Goal: Task Accomplishment & Management: Manage account settings

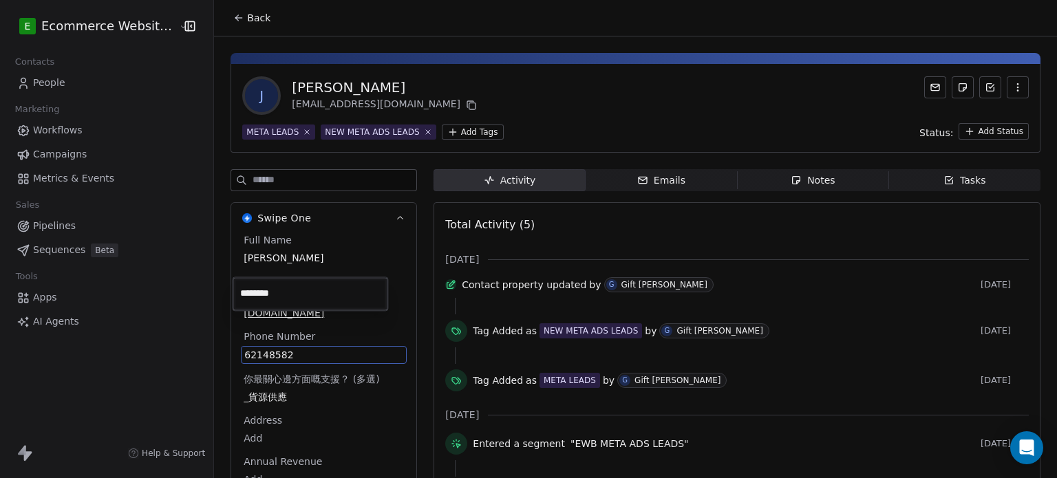
scroll to position [55, 0]
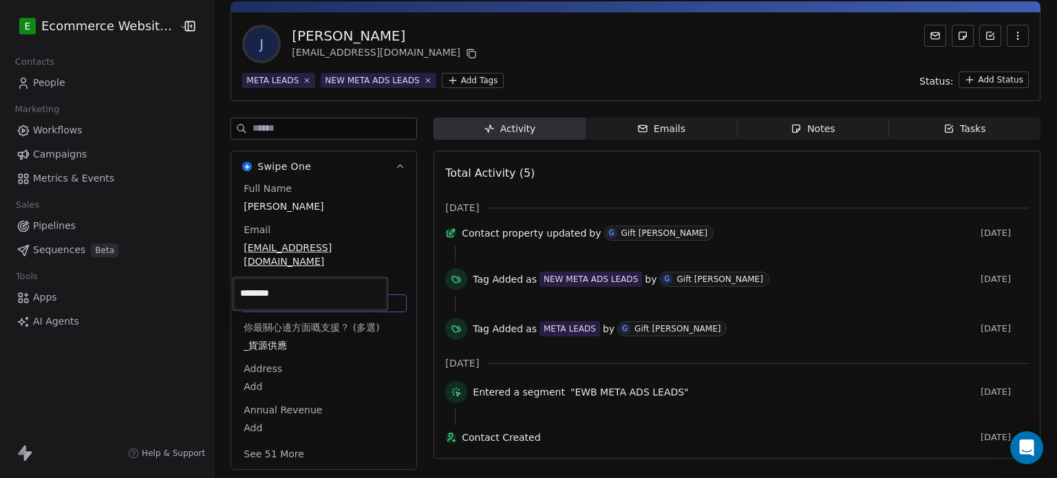
type input "**********"
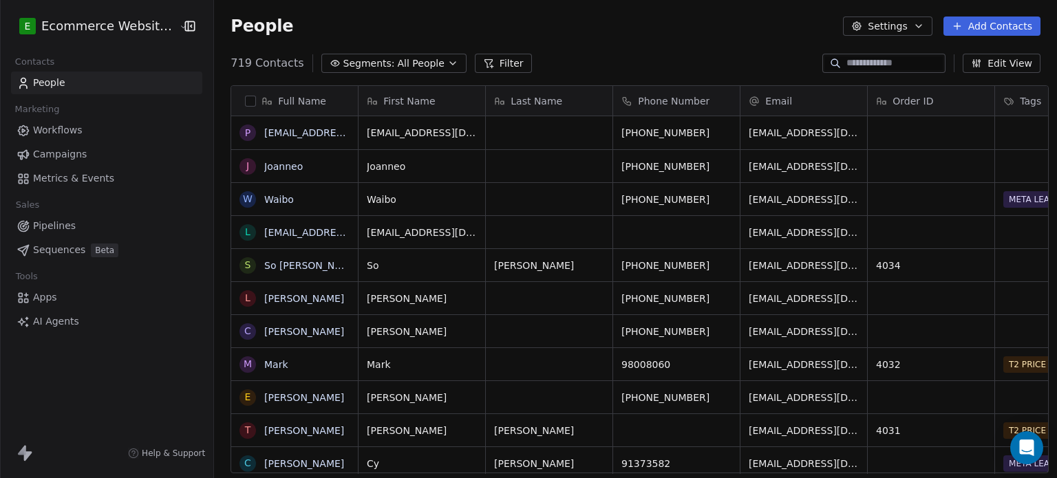
scroll to position [410, 840]
click at [866, 61] on input at bounding box center [894, 63] width 96 height 14
paste input "**********"
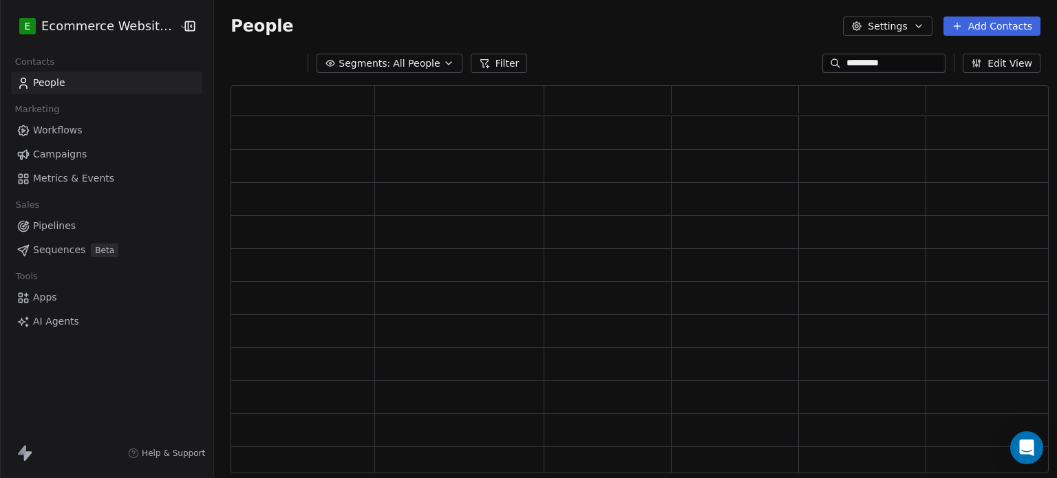
scroll to position [377, 807]
type input "*"
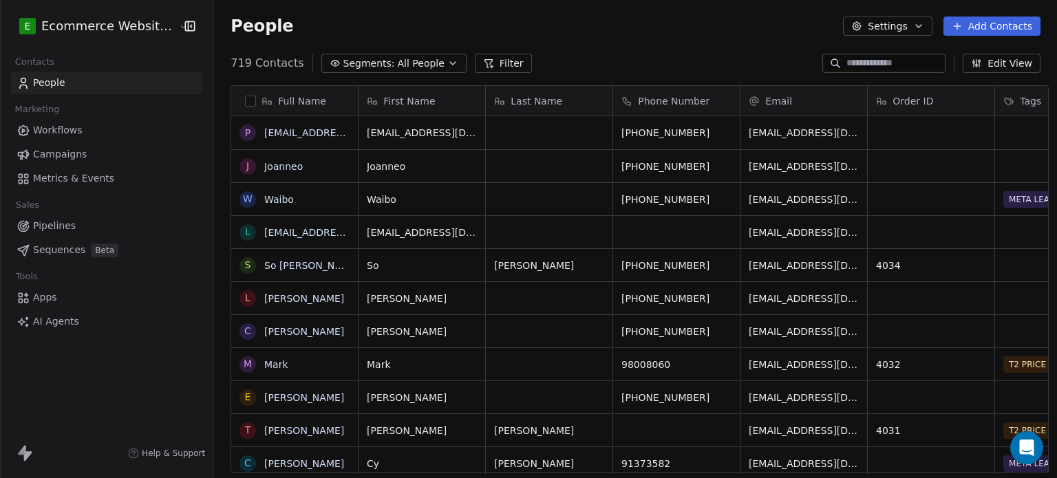
type input "*"
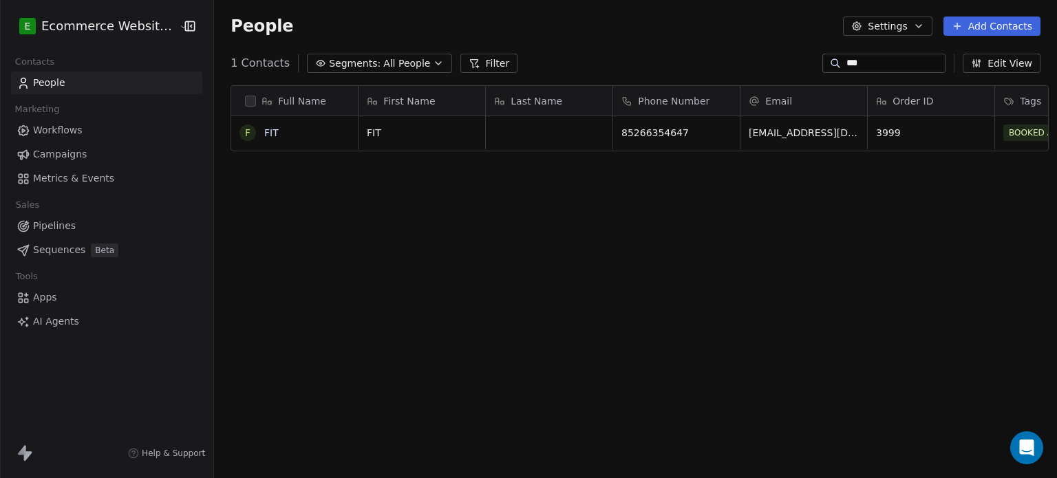
scroll to position [410, 840]
type input "***"
click at [264, 137] on link "FIT" at bounding box center [271, 132] width 14 height 11
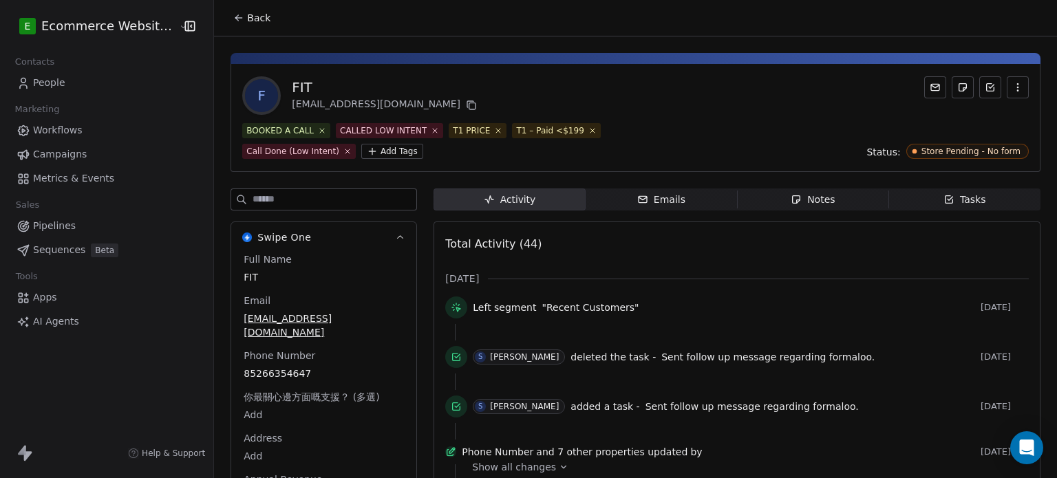
click at [230, 28] on button "Back" at bounding box center [252, 18] width 54 height 25
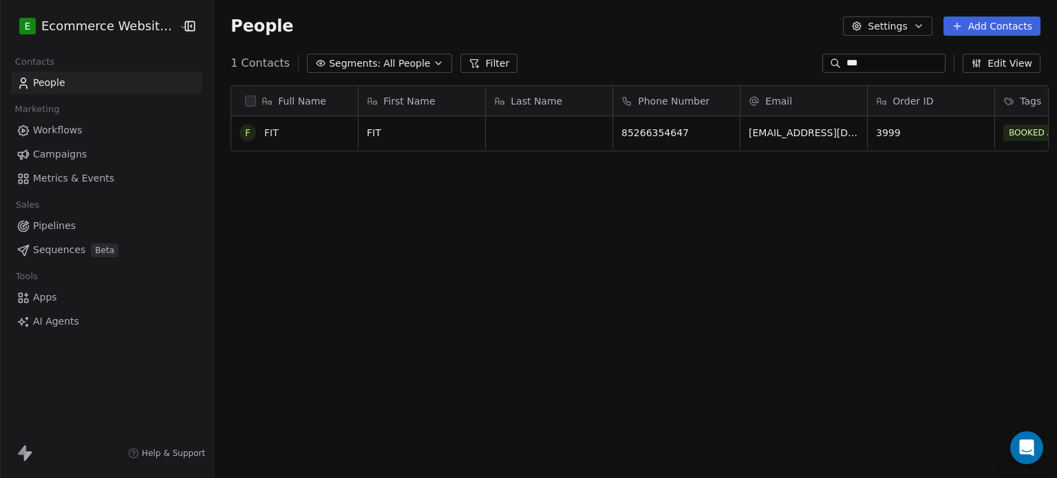
scroll to position [410, 840]
click at [60, 76] on span "People" at bounding box center [49, 83] width 32 height 14
click at [79, 230] on link "Pipelines" at bounding box center [106, 226] width 191 height 23
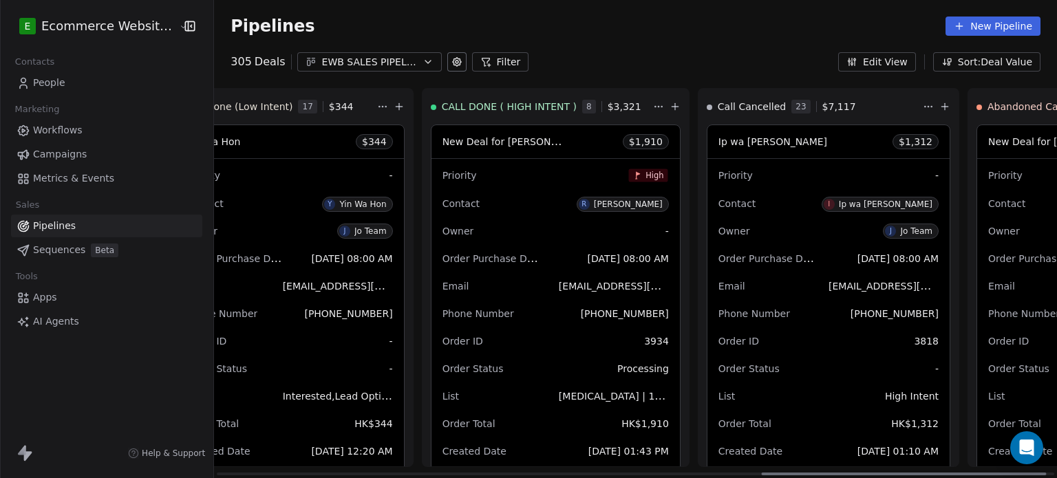
scroll to position [0, 1675]
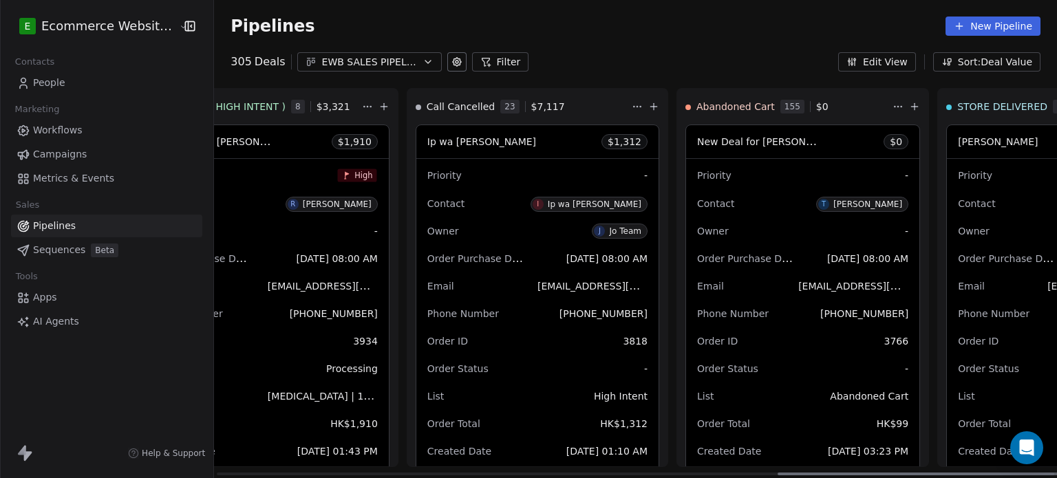
click at [696, 107] on span "Abandoned Cart" at bounding box center [735, 107] width 78 height 14
click at [697, 198] on div "Contact T [PERSON_NAME]" at bounding box center [802, 203] width 211 height 23
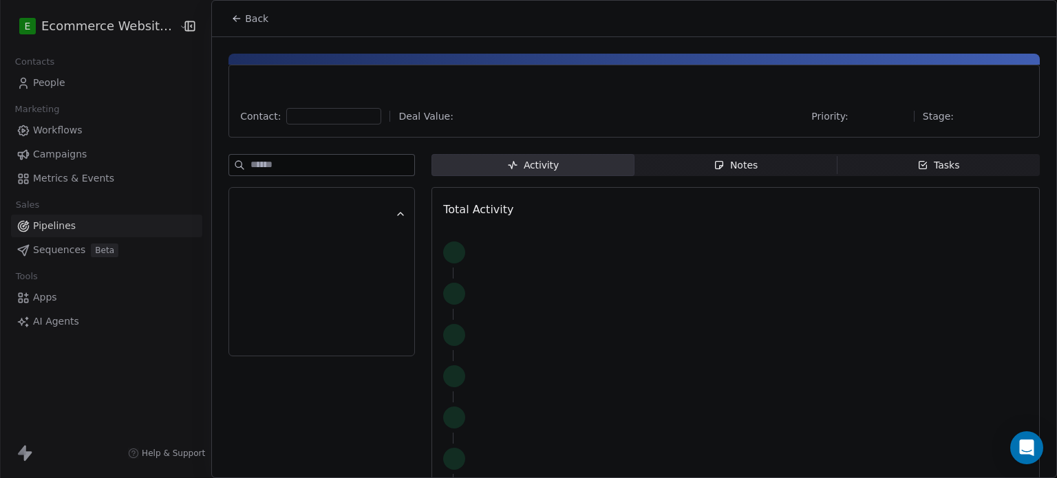
click at [637, 477] on div "Back Contact: Deal Value: Priority: Stage: Activity Activity Notes Notes Tasks …" at bounding box center [528, 478] width 1057 height 0
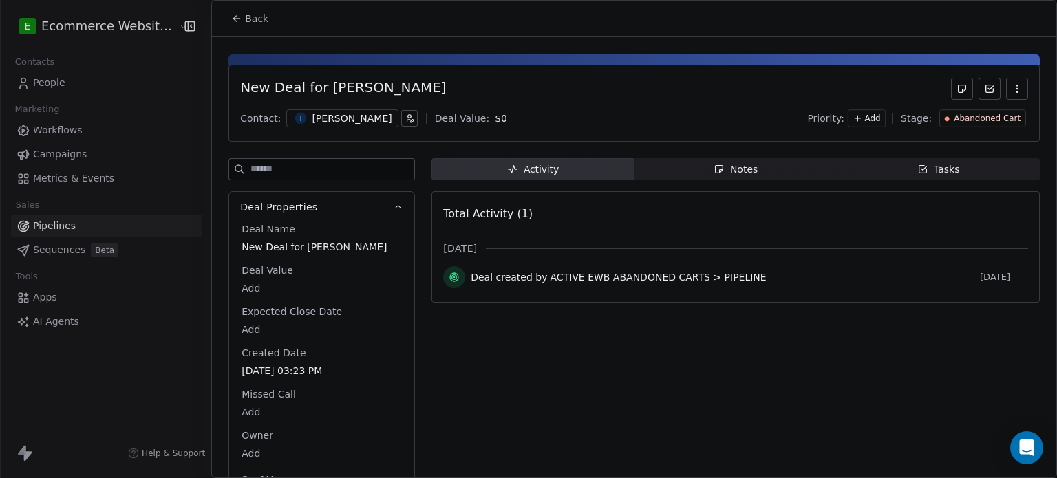
click at [228, 16] on button "Back" at bounding box center [250, 18] width 54 height 25
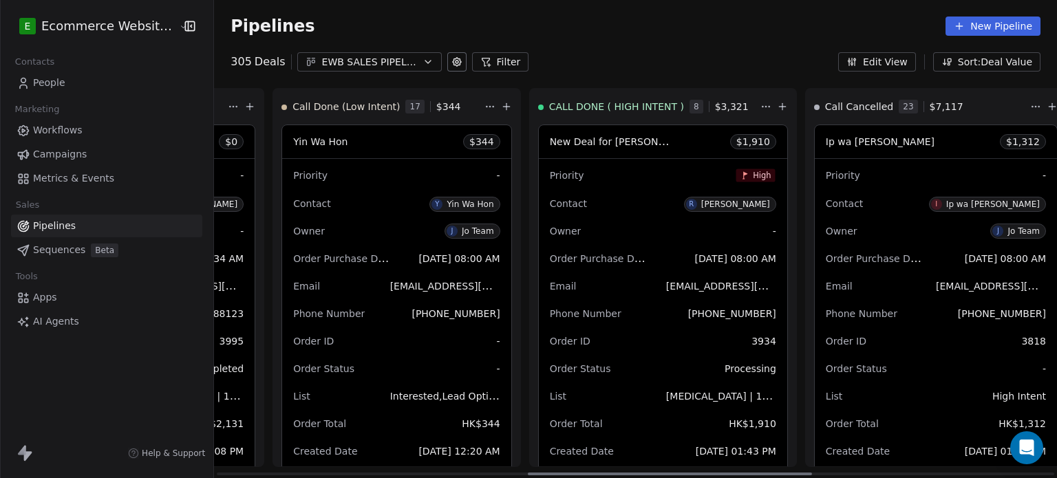
scroll to position [0, 931]
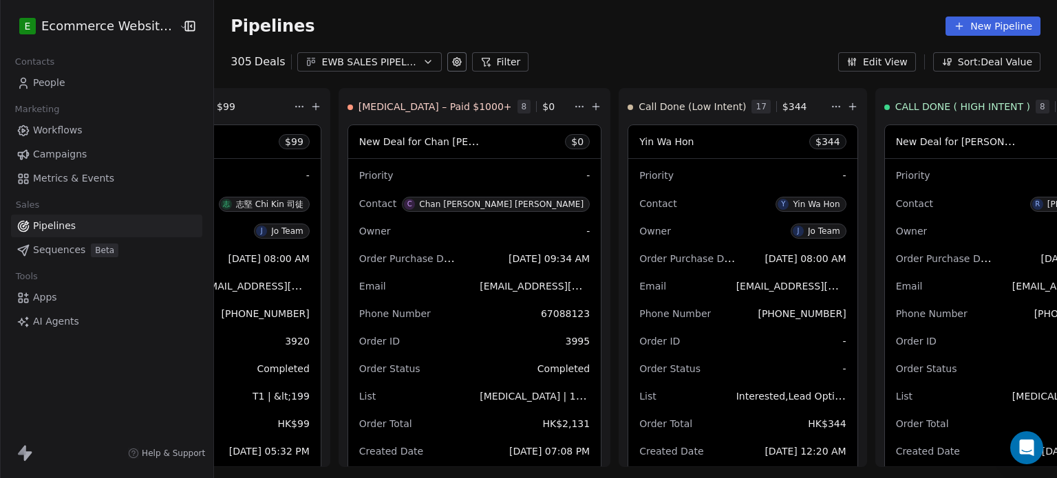
click at [100, 72] on link "People" at bounding box center [106, 83] width 191 height 23
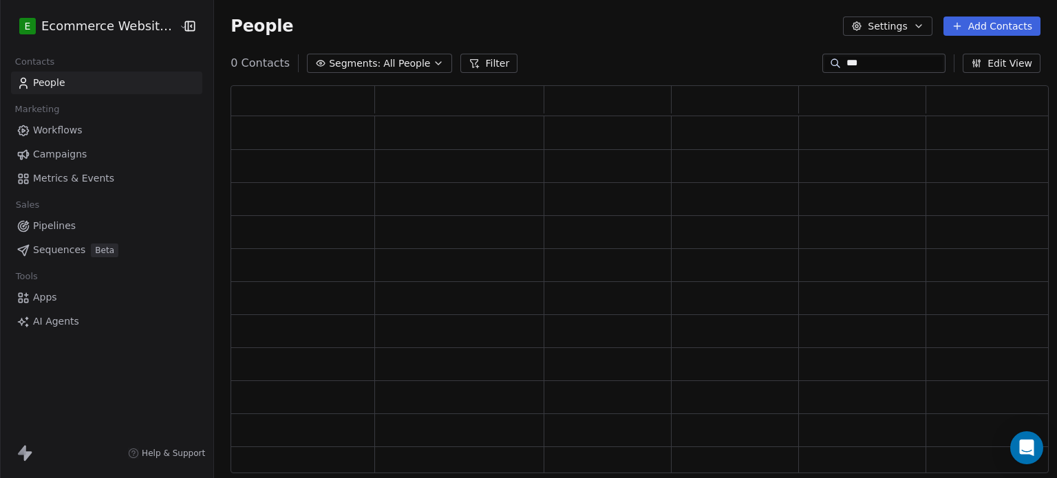
scroll to position [377, 807]
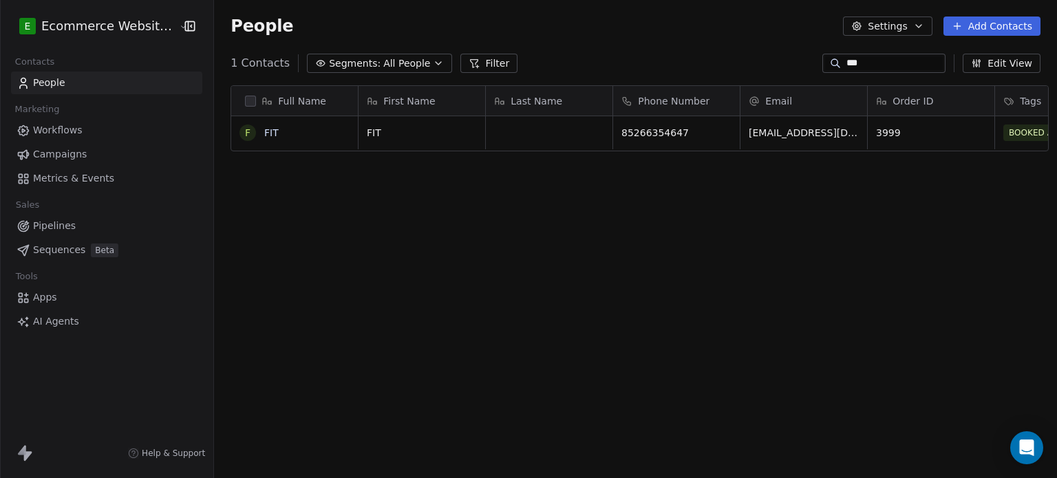
click at [362, 68] on button "Segments: All People" at bounding box center [379, 63] width 145 height 19
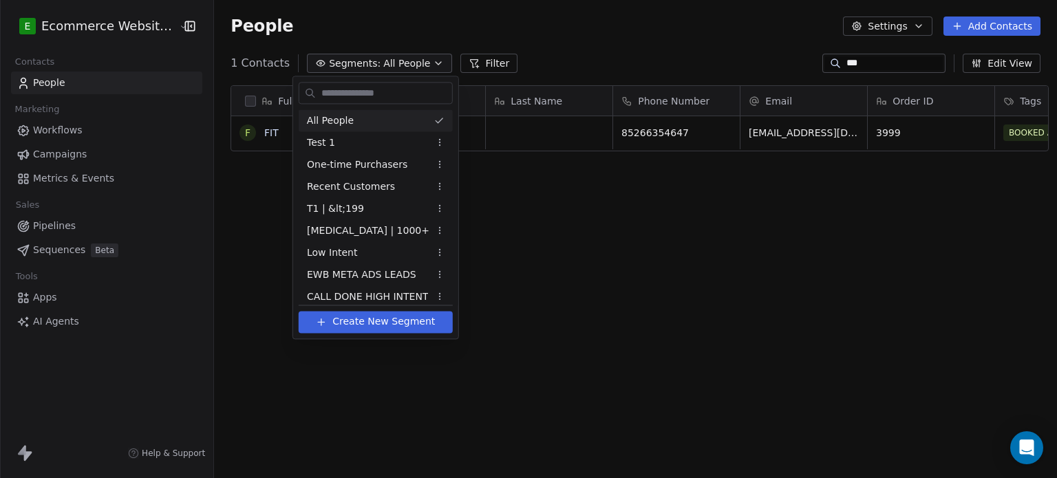
scroll to position [410, 840]
click at [374, 281] on span "EWB META ADS LEADS" at bounding box center [361, 275] width 109 height 14
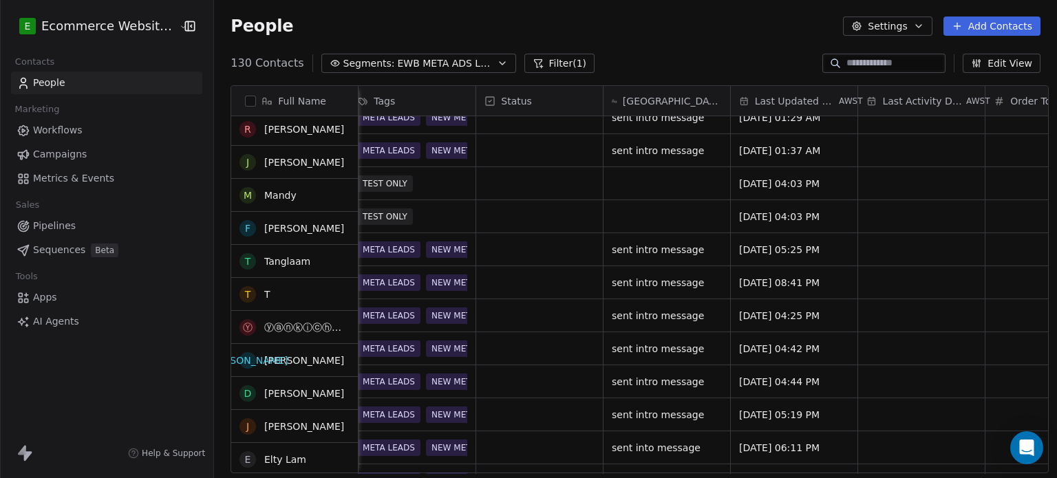
scroll to position [929, 0]
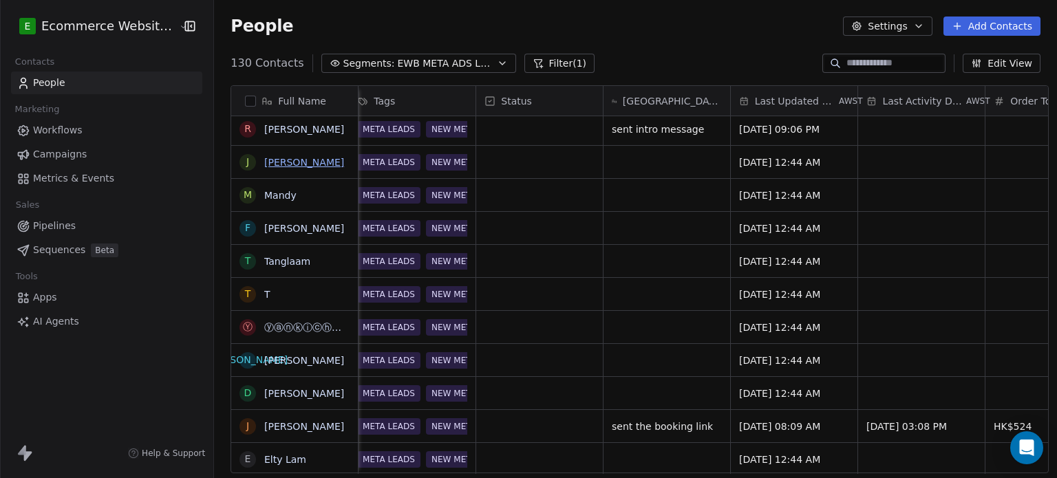
click at [276, 164] on link "[PERSON_NAME]" at bounding box center [304, 162] width 80 height 11
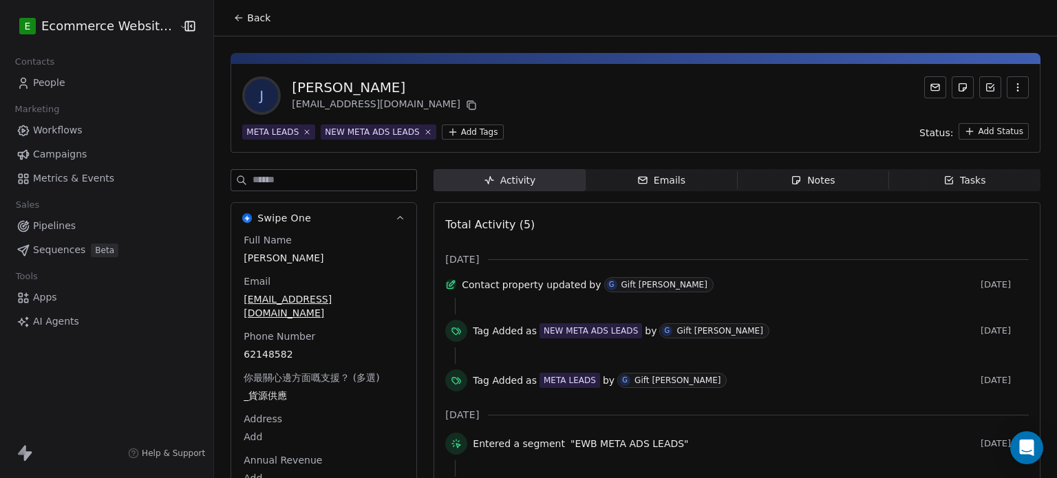
scroll to position [55, 0]
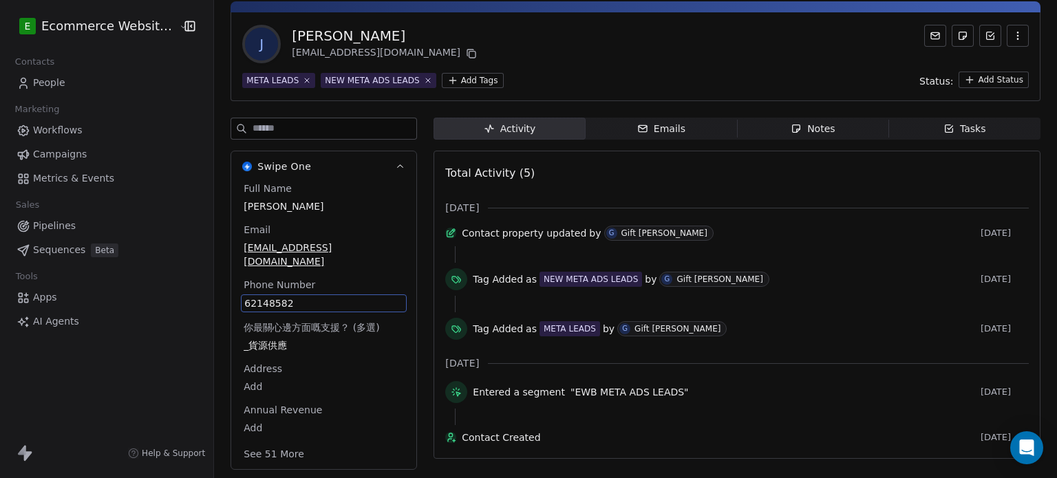
click at [309, 341] on div "Full Name [PERSON_NAME] Email [EMAIL_ADDRESS][DOMAIN_NAME] Phone Number [PHONE_…" at bounding box center [324, 323] width 166 height 282
click at [316, 294] on div "62148582" at bounding box center [324, 303] width 166 height 18
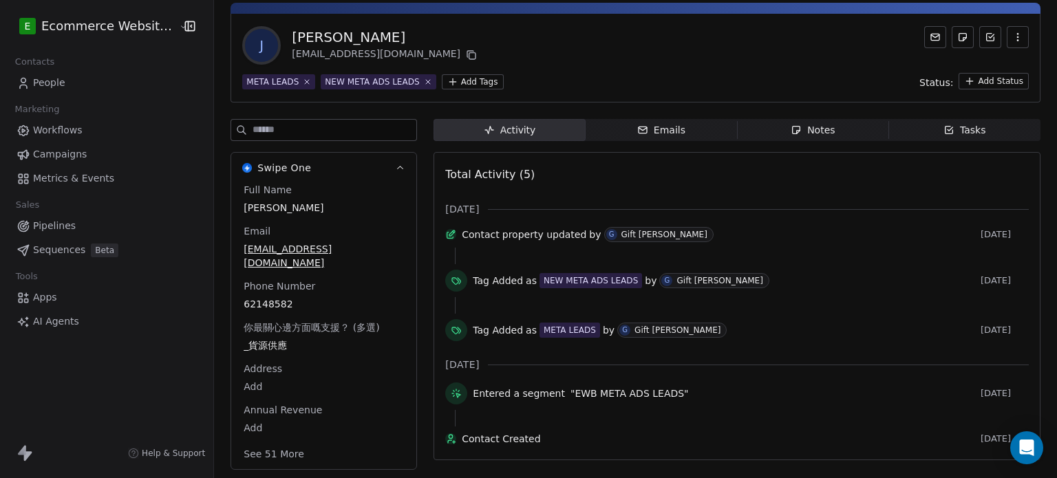
scroll to position [0, 0]
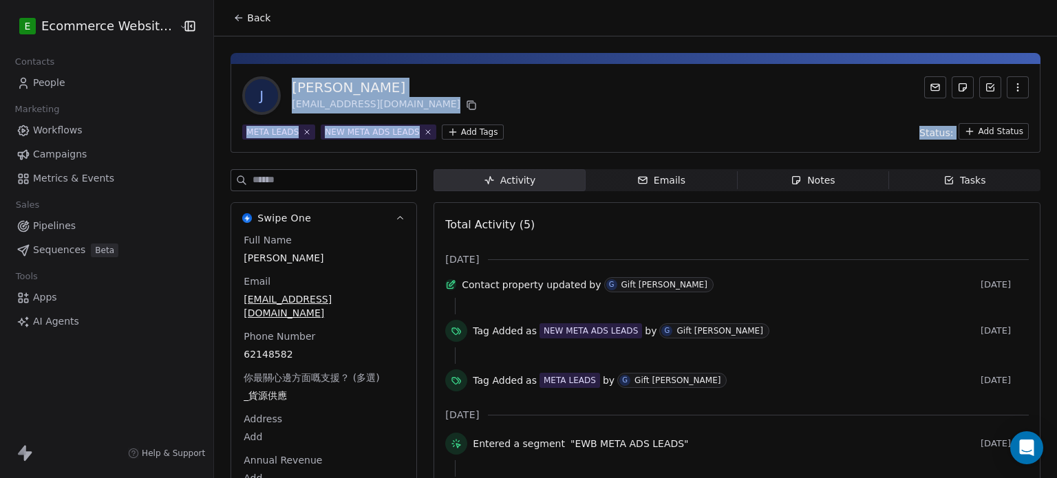
drag, startPoint x: 1052, startPoint y: 83, endPoint x: 1045, endPoint y: 23, distance: 60.9
click at [1045, 23] on html "E Ecommerce Website Builder Contacts People Marketing Workflows Campaigns Metri…" at bounding box center [528, 239] width 1057 height 478
click at [232, 8] on button "Back" at bounding box center [252, 18] width 54 height 25
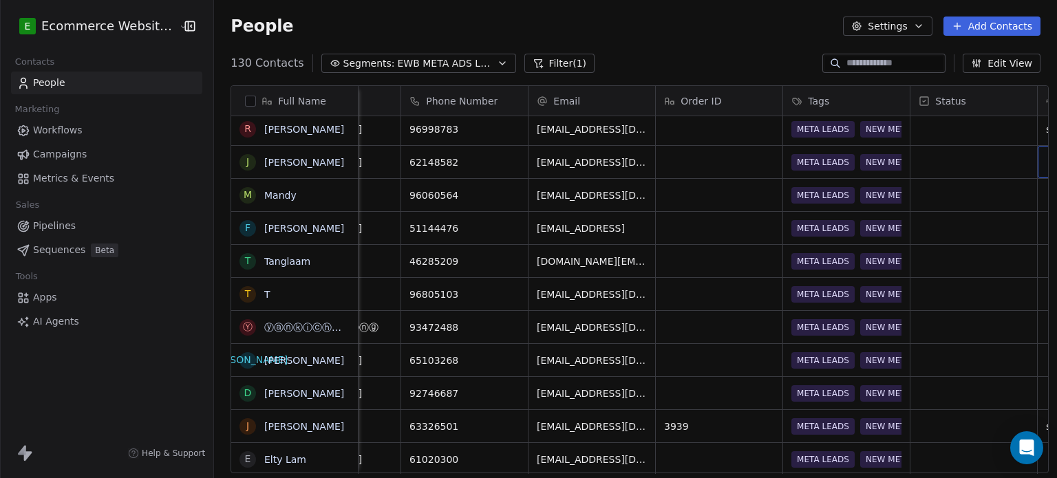
scroll to position [0, 338]
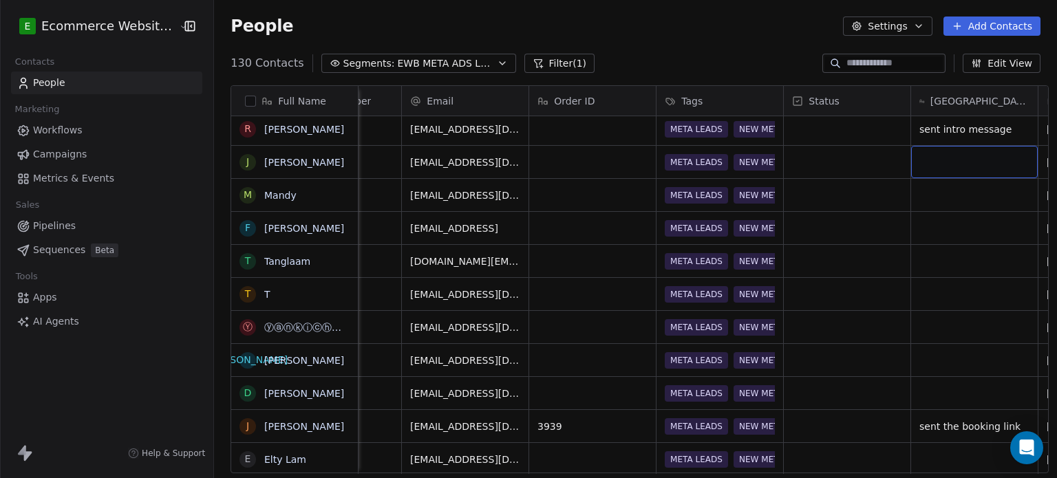
click at [969, 162] on div "grid" at bounding box center [974, 162] width 127 height 32
type textarea "**********"
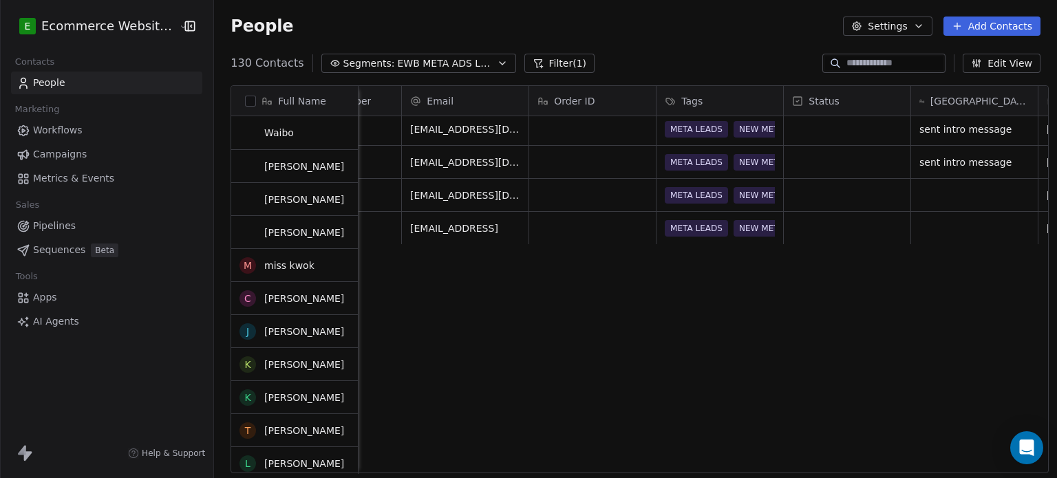
scroll to position [0, 0]
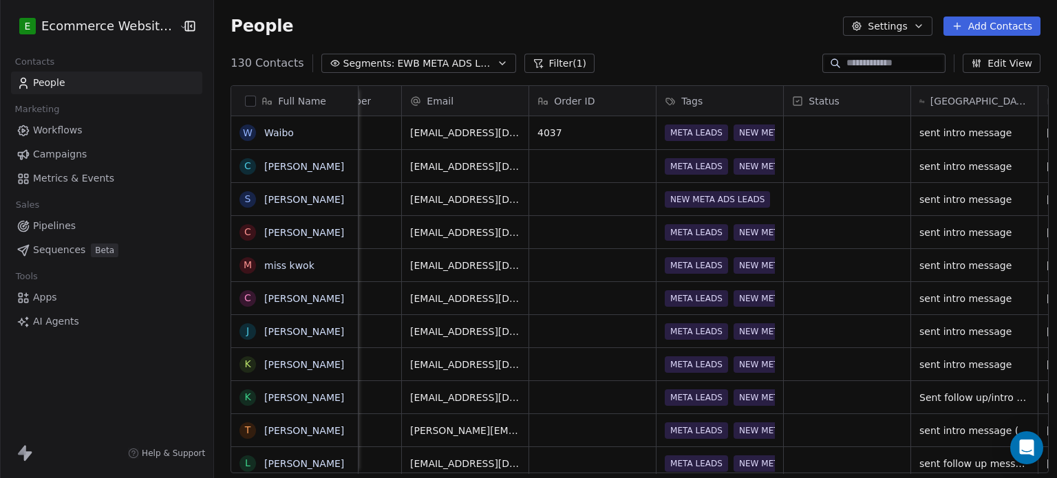
click at [416, 57] on span "EWB META ADS LEADS" at bounding box center [446, 63] width 96 height 14
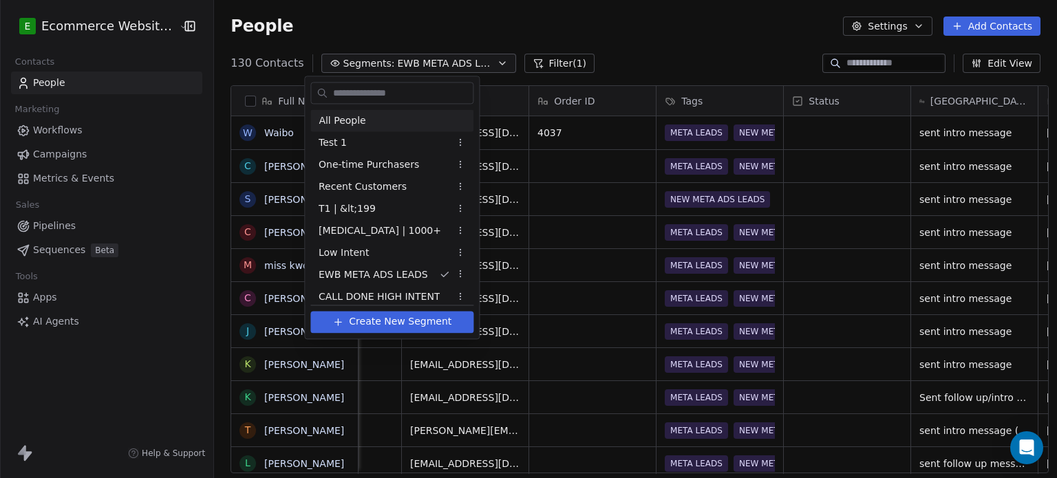
click at [385, 117] on div "All People" at bounding box center [391, 120] width 163 height 22
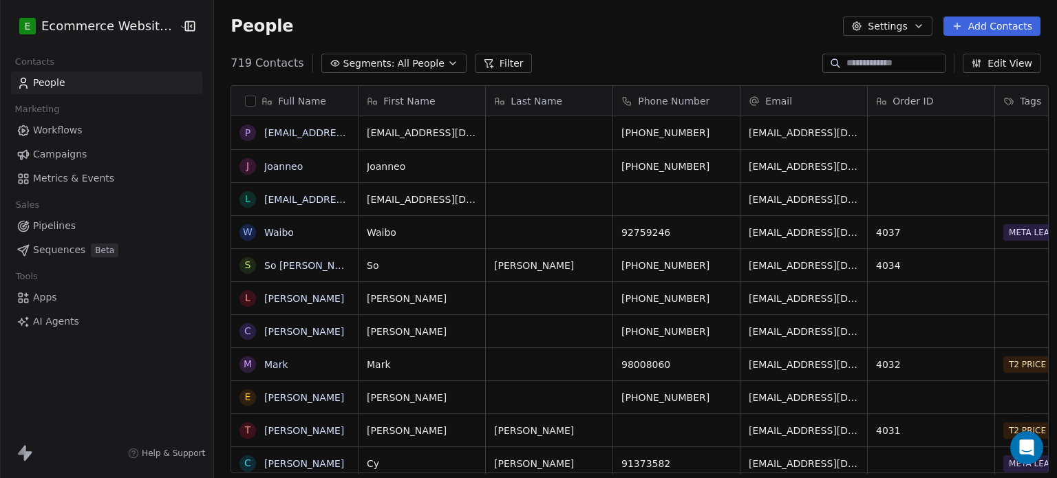
scroll to position [410, 840]
click at [396, 266] on span "So" at bounding box center [409, 266] width 84 height 14
click at [545, 263] on html "E Ecommerce Website Builder Contacts People Marketing Workflows Campaigns Metri…" at bounding box center [528, 239] width 1057 height 478
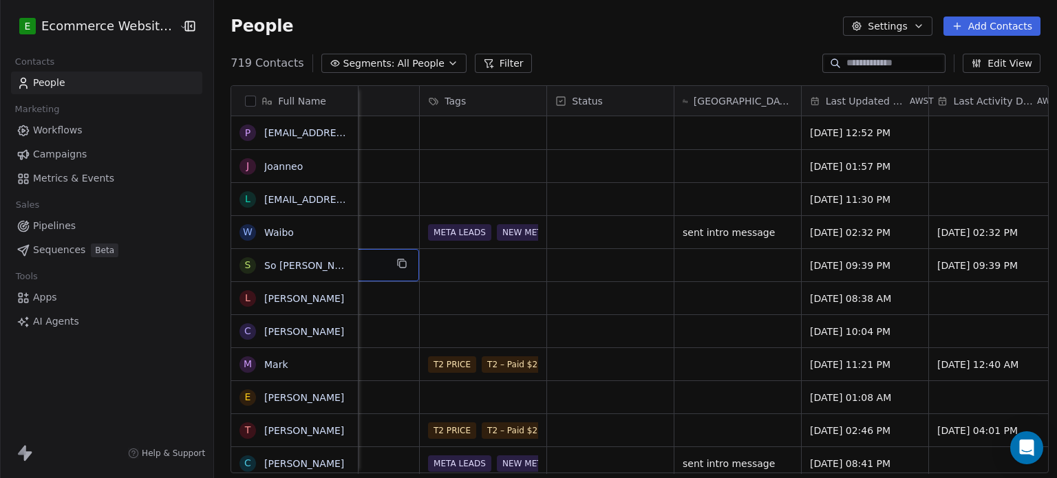
scroll to position [0, 577]
click at [287, 263] on link "So [PERSON_NAME]" at bounding box center [311, 265] width 95 height 11
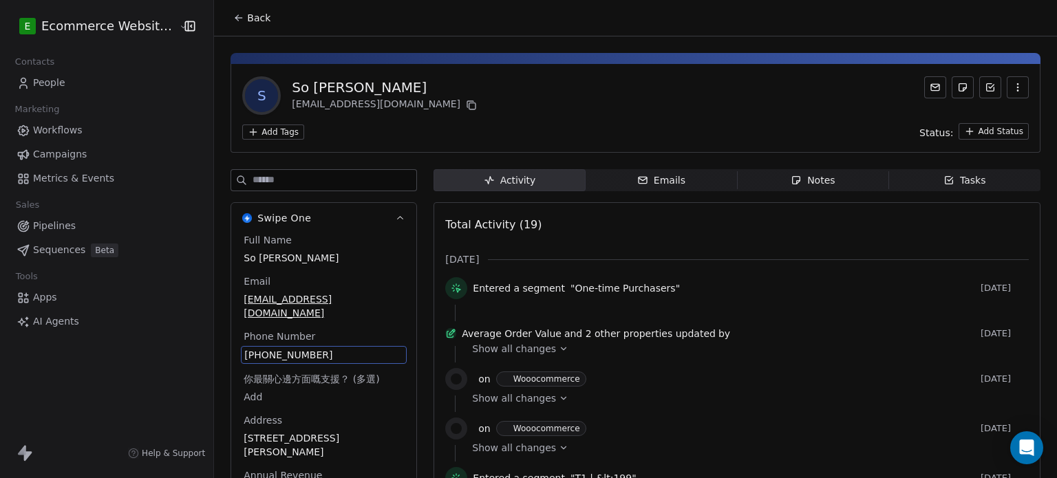
scroll to position [102, 0]
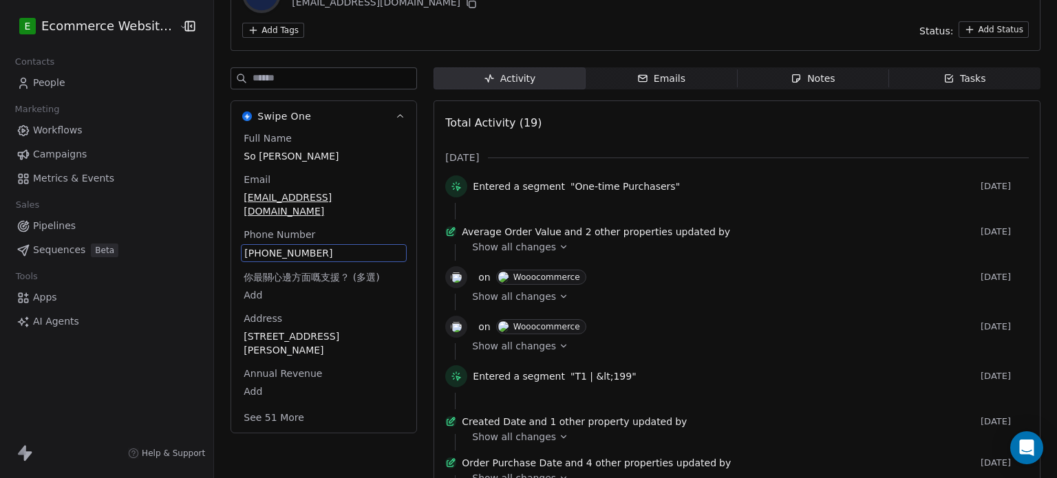
click at [316, 332] on div "Full Name So [PERSON_NAME] Email [EMAIL_ADDRESS][DOMAIN_NAME] Phone Number [PHO…" at bounding box center [324, 279] width 166 height 296
click at [327, 246] on span "[PHONE_NUMBER]" at bounding box center [323, 253] width 159 height 14
drag, startPoint x: 327, startPoint y: 241, endPoint x: 224, endPoint y: 237, distance: 103.9
click at [224, 237] on html "E Ecommerce Website Builder Contacts People Marketing Workflows Campaigns Metri…" at bounding box center [528, 239] width 1057 height 478
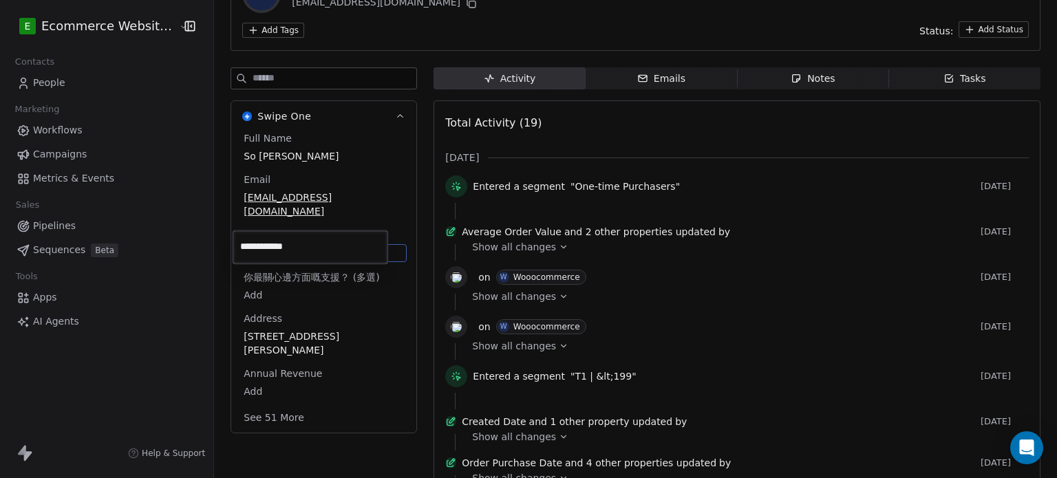
drag, startPoint x: 310, startPoint y: 246, endPoint x: 237, endPoint y: 239, distance: 73.9
click at [237, 239] on input "**********" at bounding box center [309, 247] width 149 height 28
click at [672, 145] on html "E Ecommerce Website Builder Contacts People Marketing Workflows Campaigns Metri…" at bounding box center [528, 239] width 1057 height 478
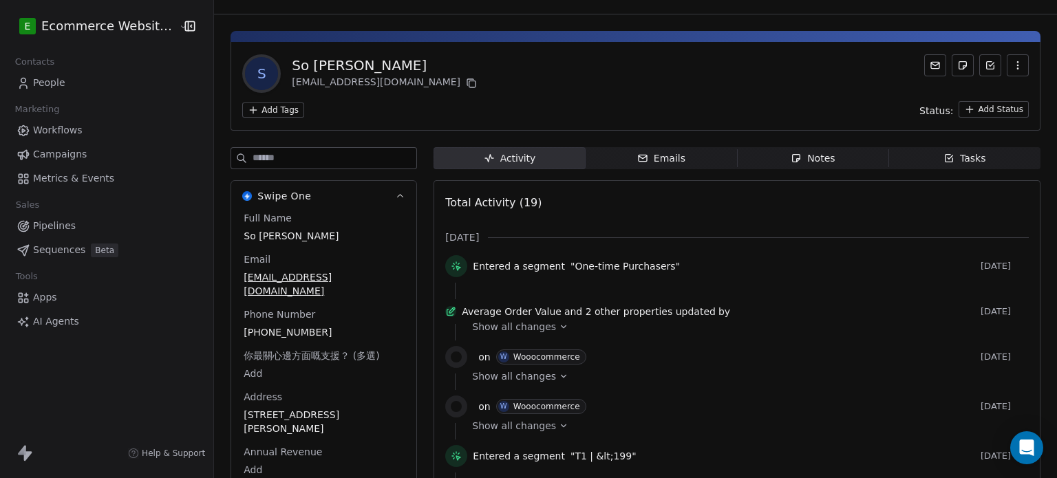
scroll to position [0, 0]
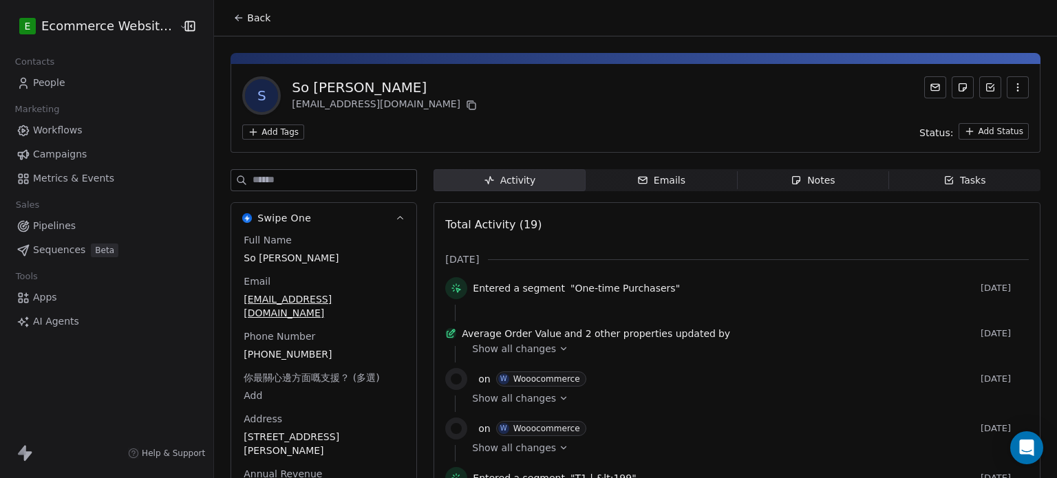
click at [268, 123] on div "Add Tags Status: Add Status" at bounding box center [635, 131] width 786 height 17
click at [270, 131] on html "E Ecommerce Website Builder Contacts People Marketing Workflows Campaigns Metri…" at bounding box center [528, 239] width 1057 height 478
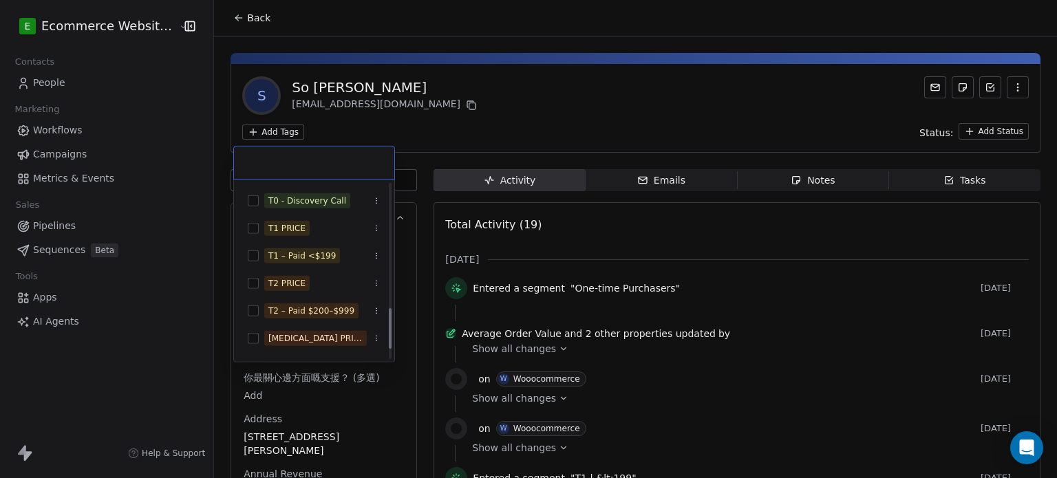
scroll to position [520, 0]
click at [327, 261] on div "T1 – Paid <$199" at bounding box center [301, 257] width 67 height 12
click at [314, 226] on div "T1 PRICE" at bounding box center [322, 229] width 116 height 15
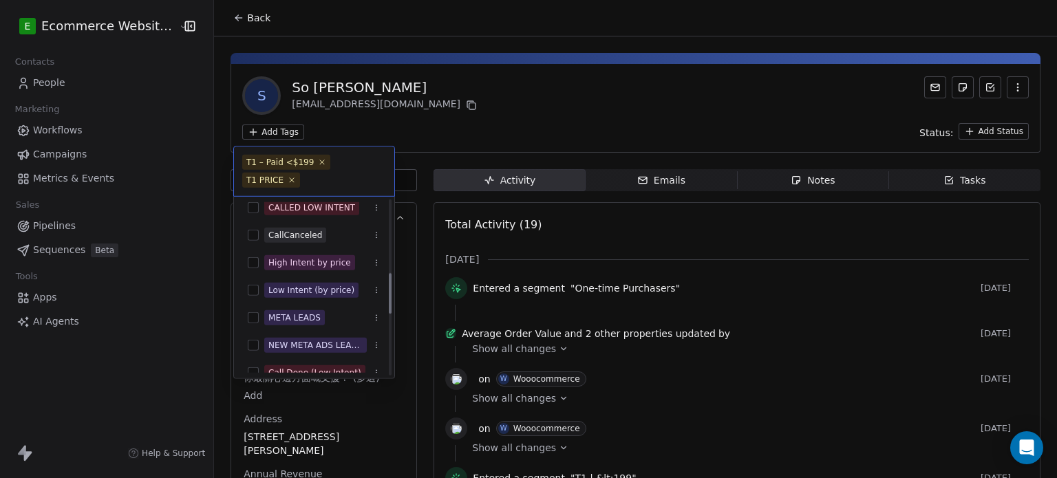
scroll to position [321, 0]
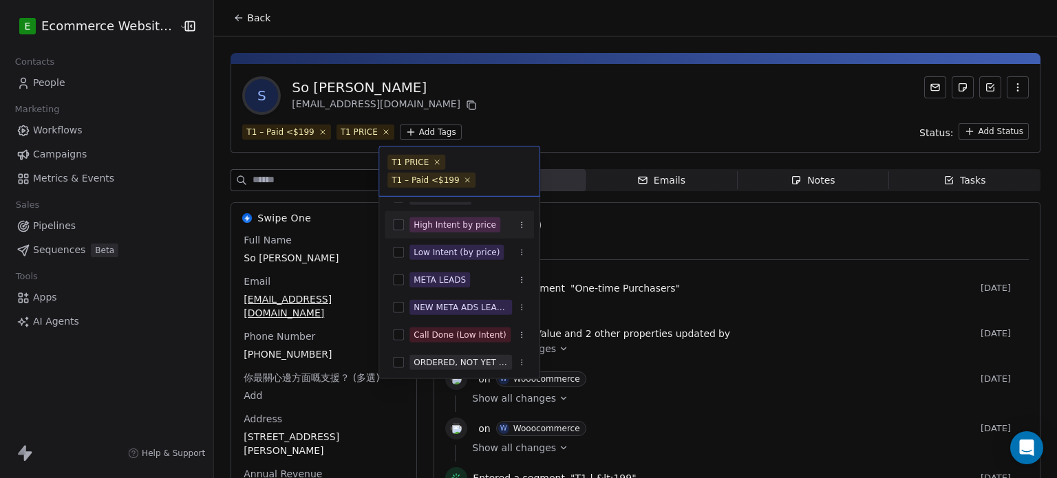
click at [567, 106] on html "E Ecommerce Website Builder Contacts People Marketing Workflows Campaigns Metri…" at bounding box center [528, 239] width 1057 height 478
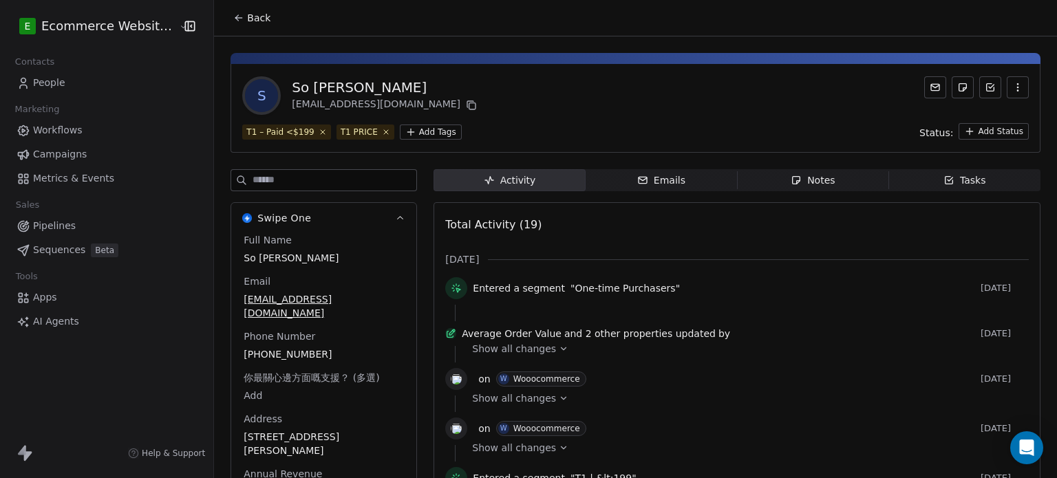
click at [948, 178] on div "Tasks" at bounding box center [964, 180] width 43 height 14
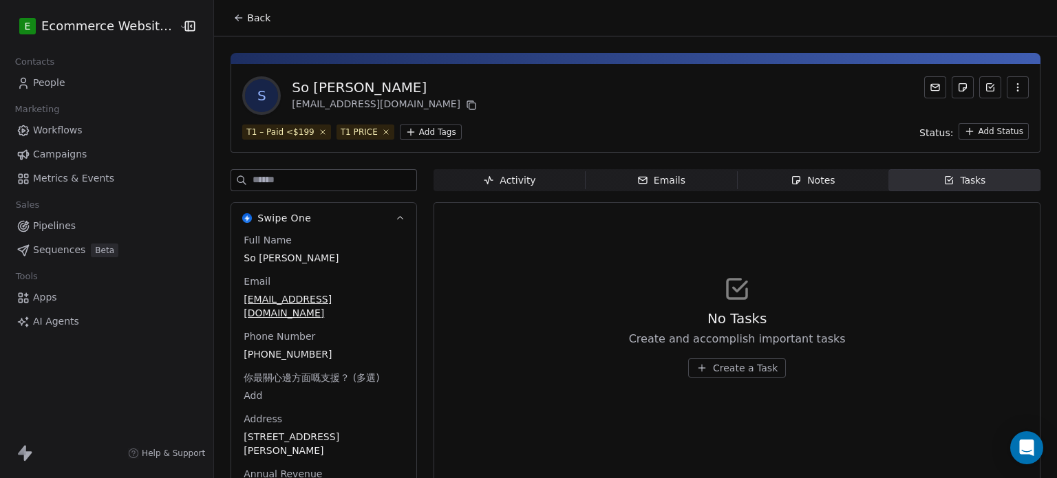
click at [743, 371] on span "Create a Task" at bounding box center [745, 368] width 65 height 14
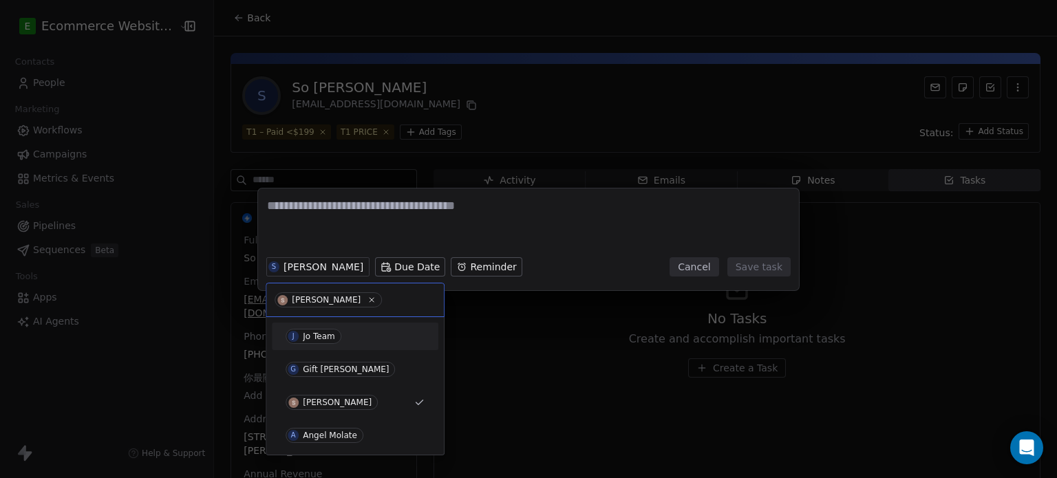
click at [350, 330] on div "J Jo Team" at bounding box center [354, 336] width 139 height 15
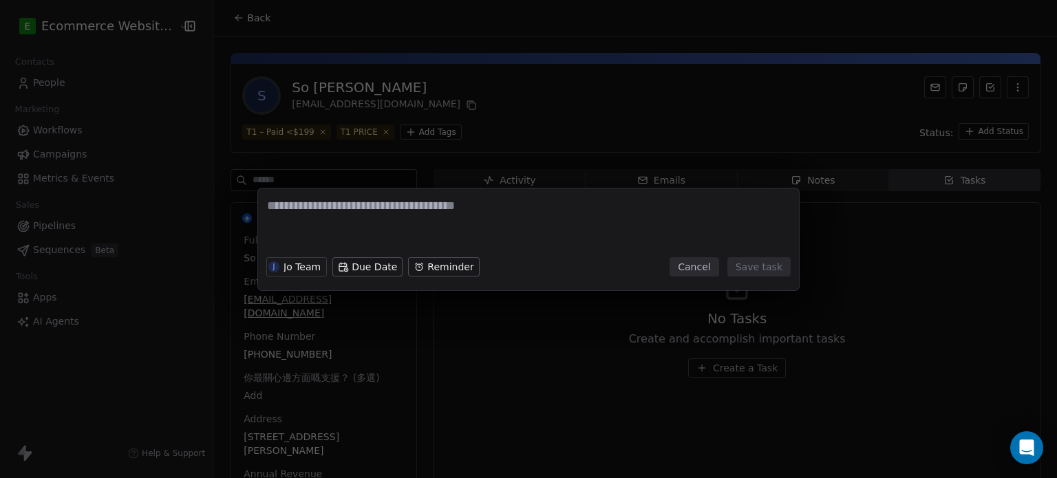
click at [365, 224] on textarea at bounding box center [528, 224] width 523 height 54
type textarea "**********"
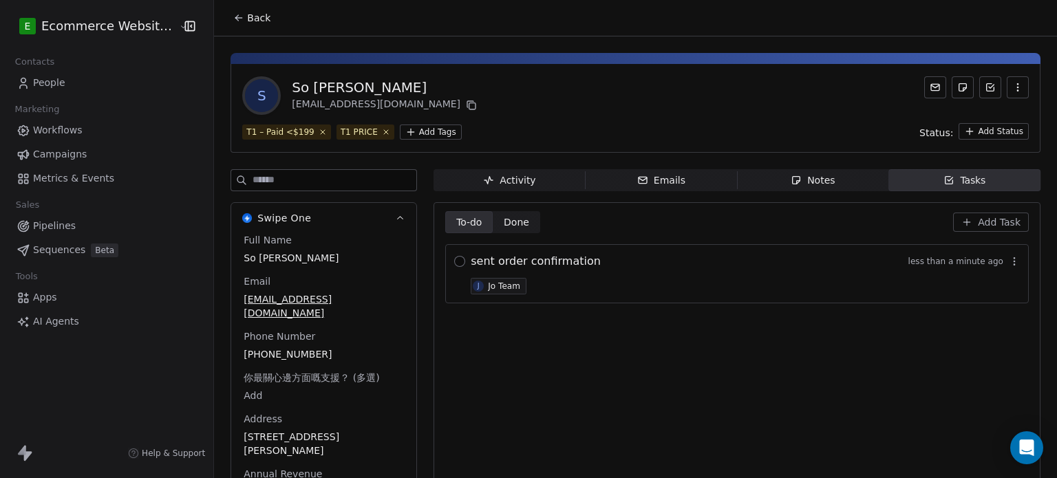
click at [454, 259] on button "button" at bounding box center [459, 261] width 11 height 11
click at [487, 257] on span "sent order confirmation" at bounding box center [536, 261] width 130 height 17
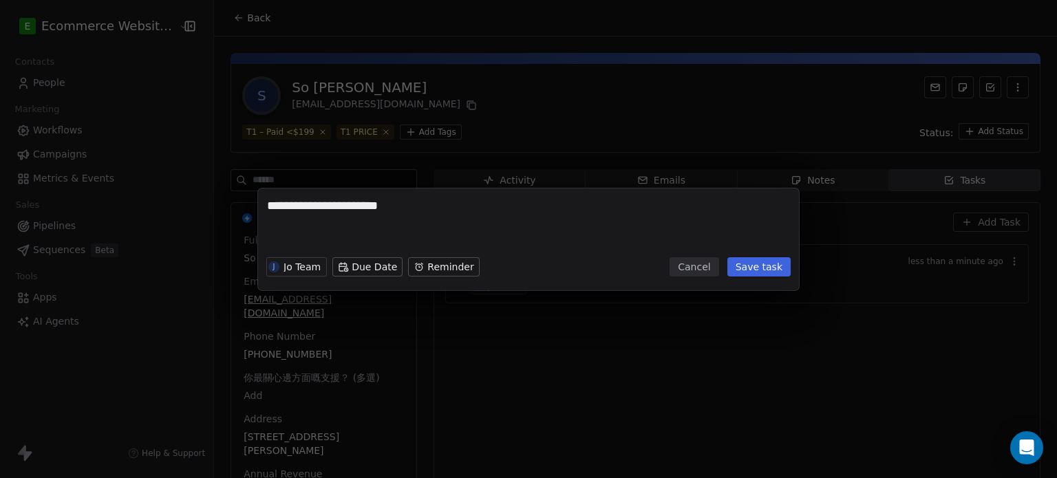
click at [689, 266] on button "Cancel" at bounding box center [693, 266] width 49 height 19
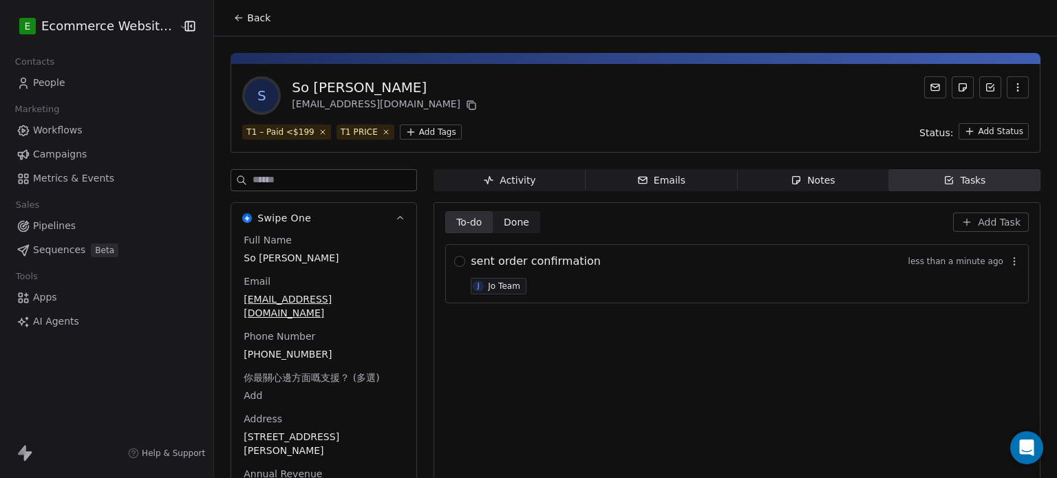
click at [454, 266] on button "button" at bounding box center [459, 261] width 11 height 11
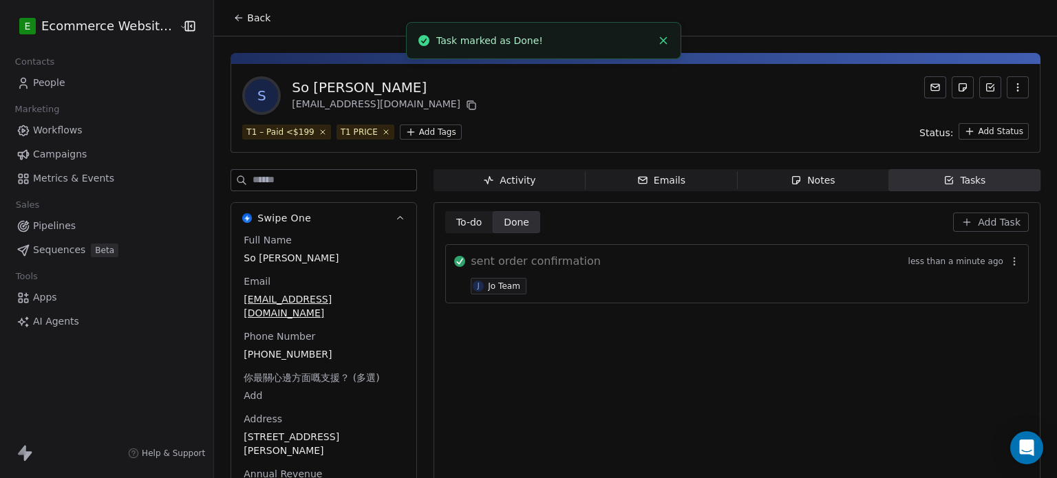
click at [969, 226] on button "Add Task" at bounding box center [991, 222] width 76 height 19
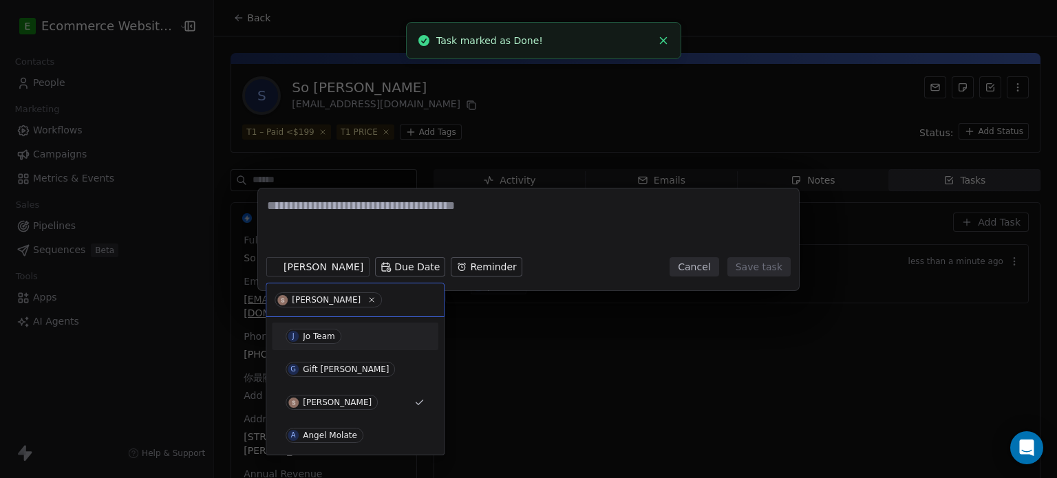
click at [360, 337] on div "J Jo Team" at bounding box center [354, 336] width 139 height 15
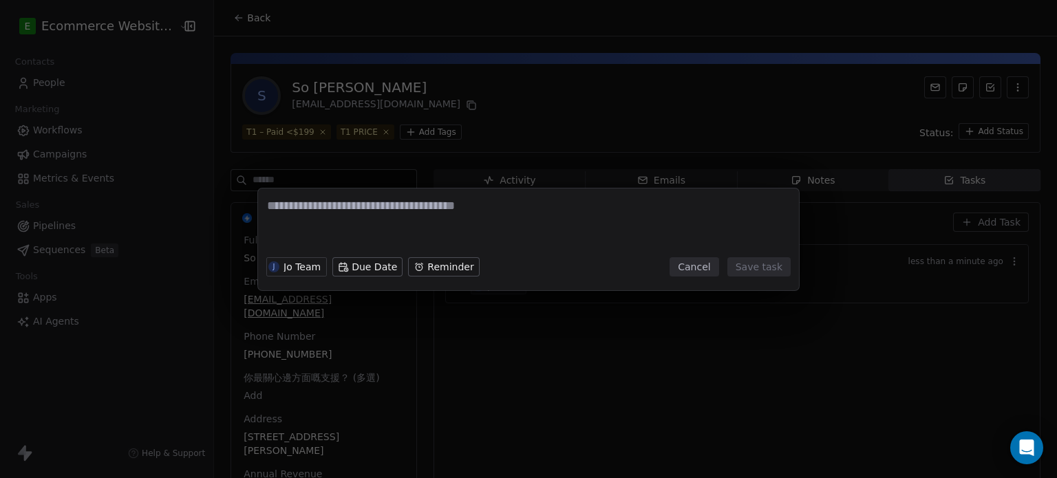
click at [345, 225] on textarea at bounding box center [528, 224] width 523 height 54
type textarea "**********"
click at [779, 269] on button "Save task" at bounding box center [758, 266] width 63 height 19
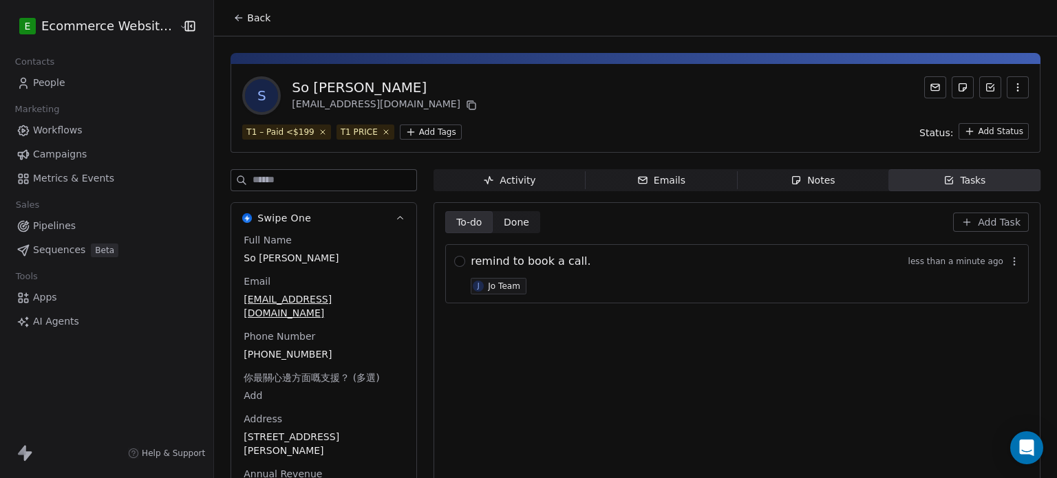
click at [236, 17] on icon at bounding box center [237, 16] width 3 height 3
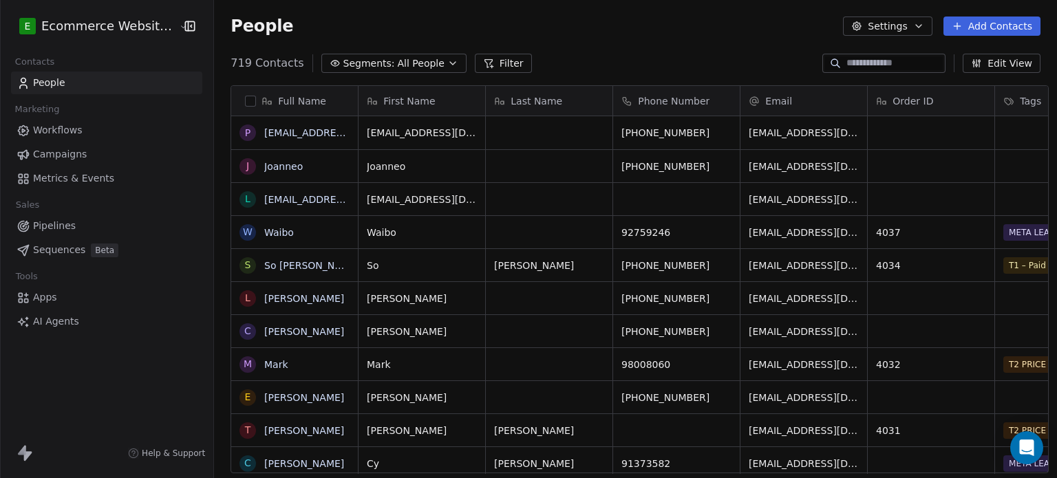
scroll to position [410, 840]
